Goal: Information Seeking & Learning: Learn about a topic

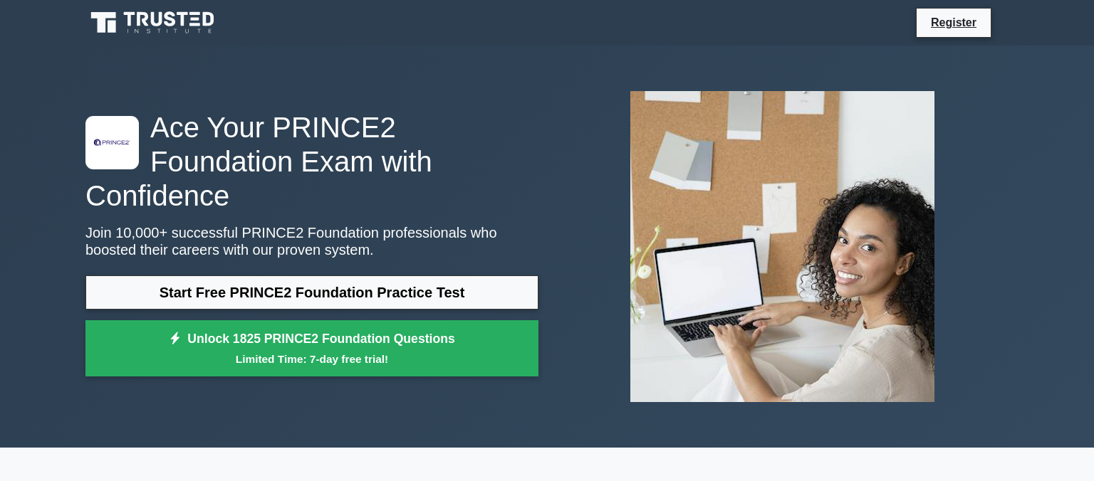
click at [330, 276] on link "Start Free PRINCE2 Foundation Practice Test" at bounding box center [311, 293] width 453 height 34
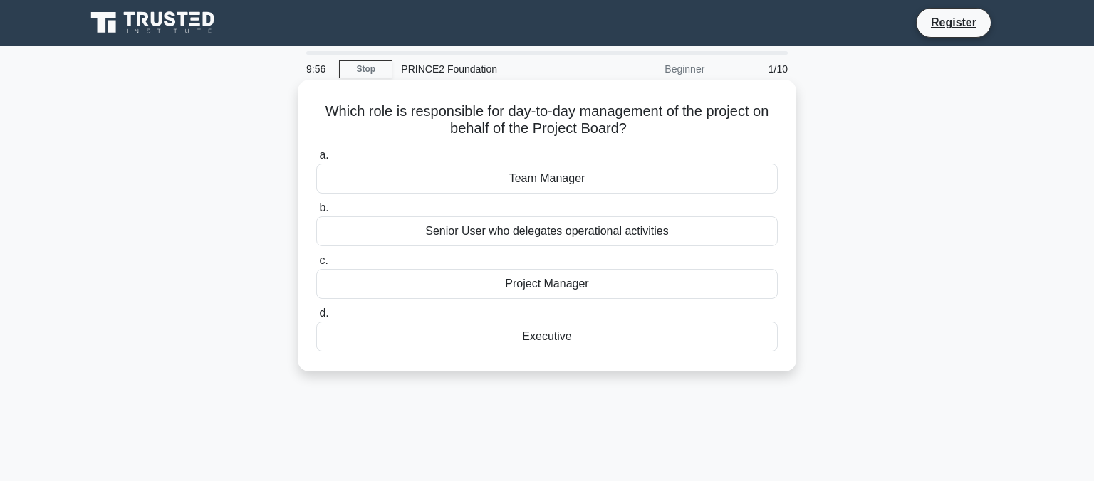
click at [546, 289] on div "Project Manager" at bounding box center [547, 284] width 462 height 30
click at [316, 266] on input "c. Project Manager" at bounding box center [316, 260] width 0 height 9
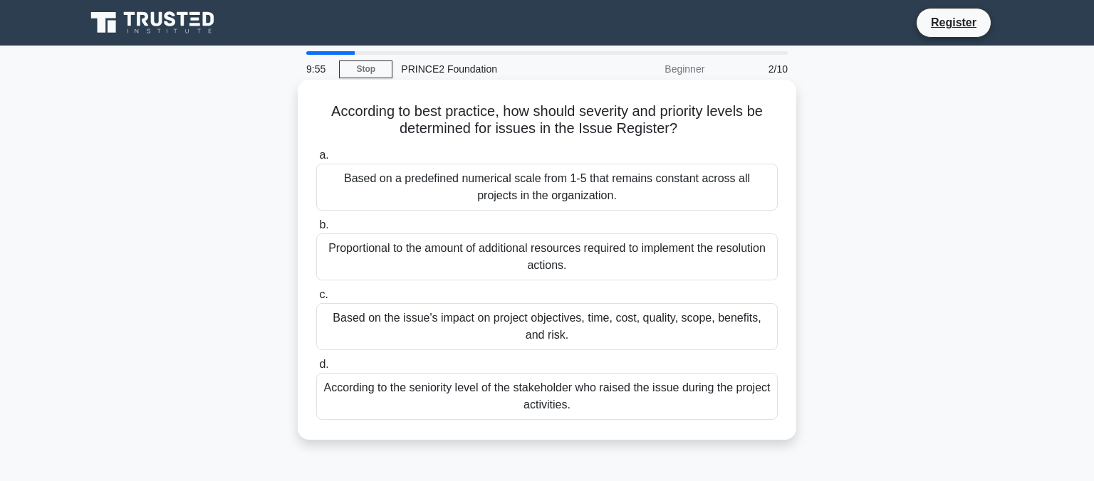
click at [558, 271] on div "Proportional to the amount of additional resources required to implement the re…" at bounding box center [547, 257] width 462 height 47
click at [316, 230] on input "b. Proportional to the amount of additional resources required to implement the…" at bounding box center [316, 225] width 0 height 9
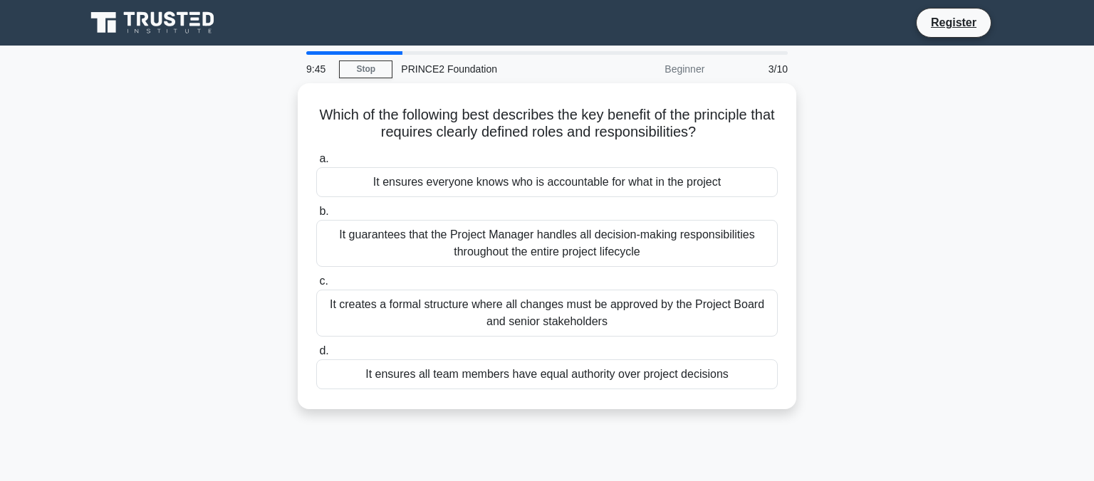
click at [308, 54] on div at bounding box center [354, 53] width 96 height 4
